Goal: Check status: Check status

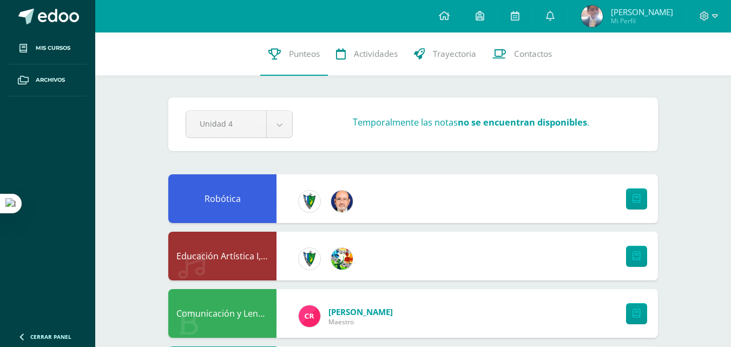
click at [688, 75] on div "24 Juan Méndez 2016000444 Punteos Actividades Trayectoria Contactos" at bounding box center [413, 53] width 636 height 43
